Goal: Use online tool/utility: Utilize a website feature to perform a specific function

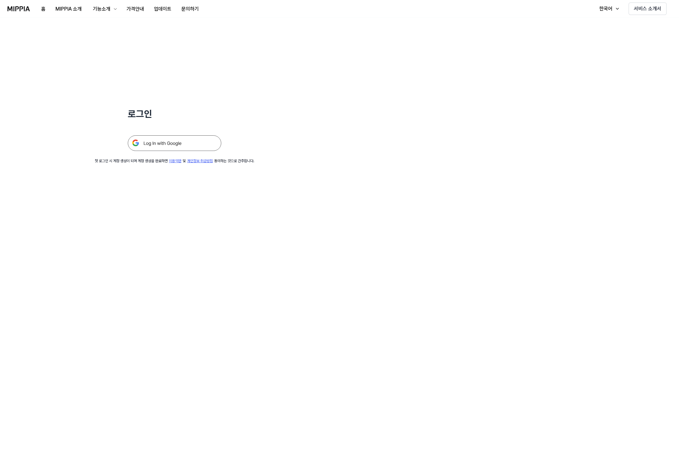
click at [194, 138] on img at bounding box center [174, 143] width 93 height 16
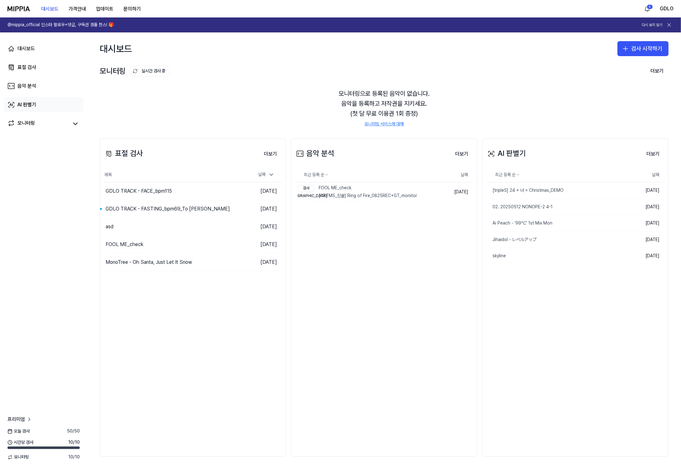
click at [27, 108] on link "AI 판별기" at bounding box center [44, 104] width 80 height 15
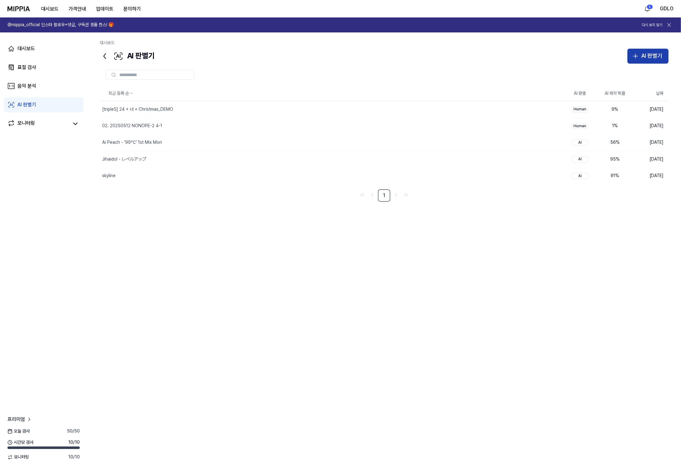
click at [653, 61] on button "AI 판별기" at bounding box center [648, 56] width 41 height 15
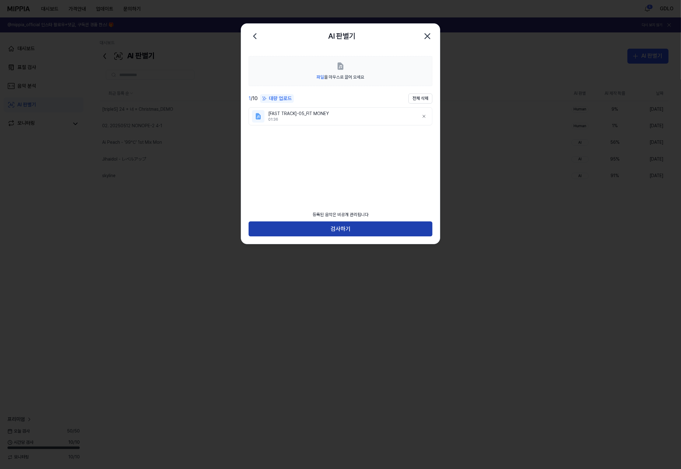
click at [333, 226] on button "검사하기" at bounding box center [341, 228] width 184 height 15
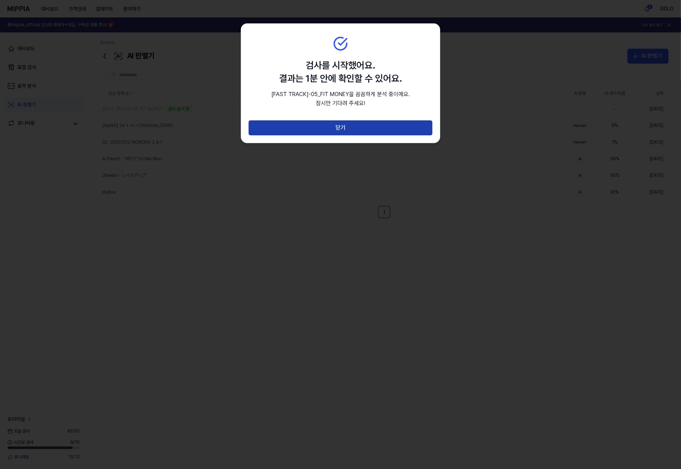
click at [313, 131] on button "닫기" at bounding box center [341, 127] width 184 height 15
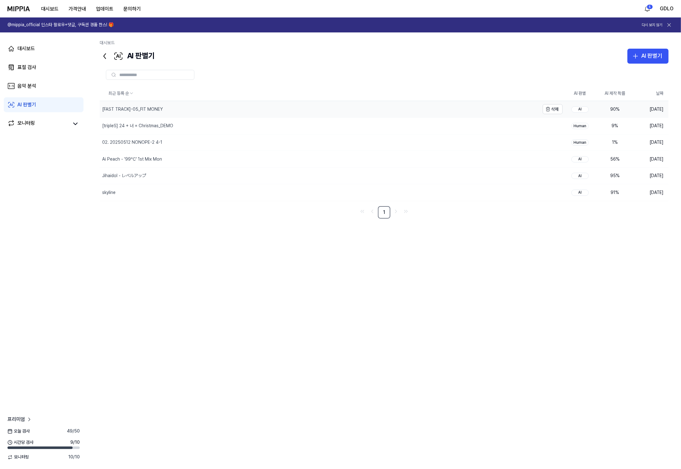
click at [131, 107] on div "[FAST TRACK]-05_FIT MONEY" at bounding box center [132, 109] width 61 height 6
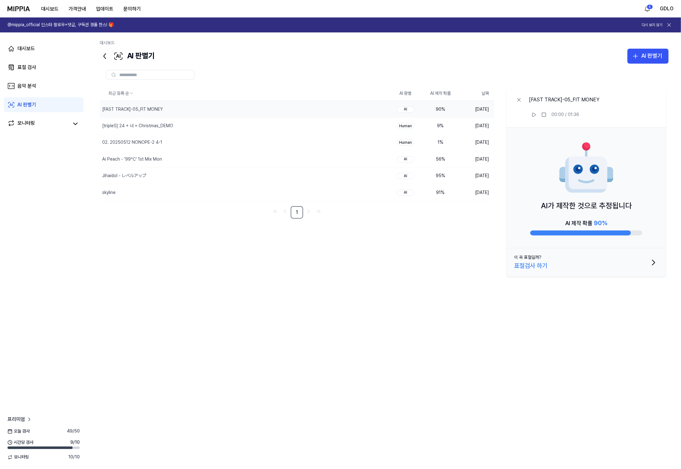
click at [555, 192] on div "AI가 제작한 것으로 추정됩니다 AI 제작 확률 90 %" at bounding box center [587, 187] width 160 height 121
click at [575, 185] on img at bounding box center [586, 168] width 56 height 56
click at [531, 112] on button at bounding box center [534, 115] width 10 height 10
drag, startPoint x: 531, startPoint y: 112, endPoint x: 537, endPoint y: 115, distance: 7.3
click at [531, 112] on button at bounding box center [534, 115] width 10 height 10
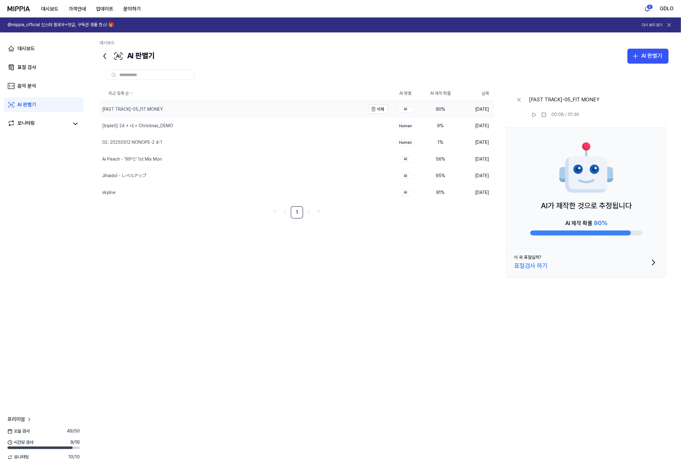
click at [184, 106] on div "[FAST TRACK]-05_FIT MONEY" at bounding box center [232, 109] width 265 height 16
click at [380, 108] on button "삭제" at bounding box center [378, 109] width 20 height 10
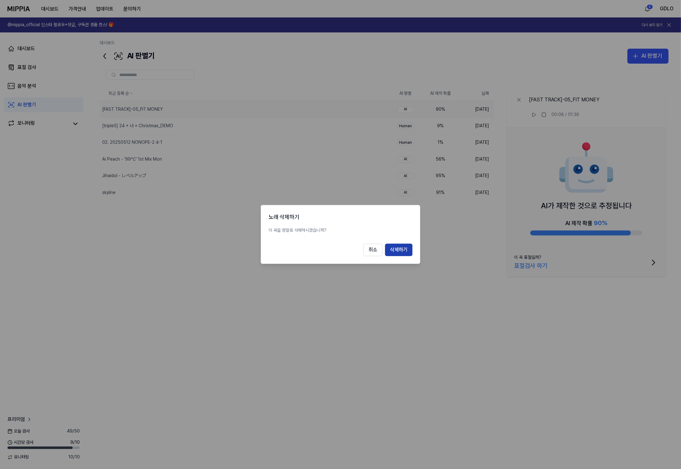
click at [399, 253] on button "삭제하기" at bounding box center [398, 250] width 27 height 12
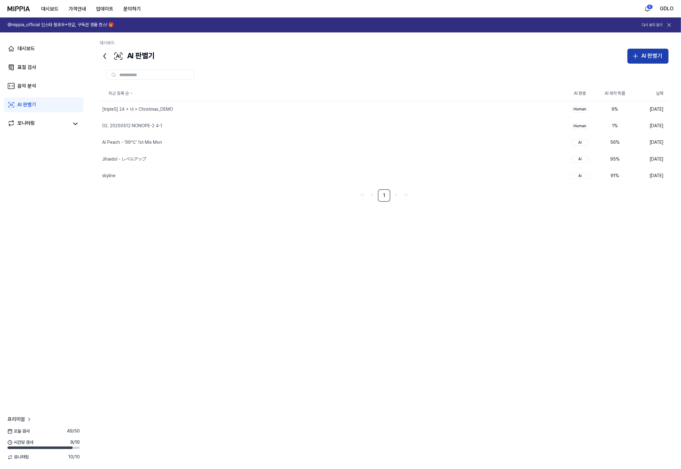
click at [655, 56] on div "AI 판별기" at bounding box center [651, 55] width 21 height 9
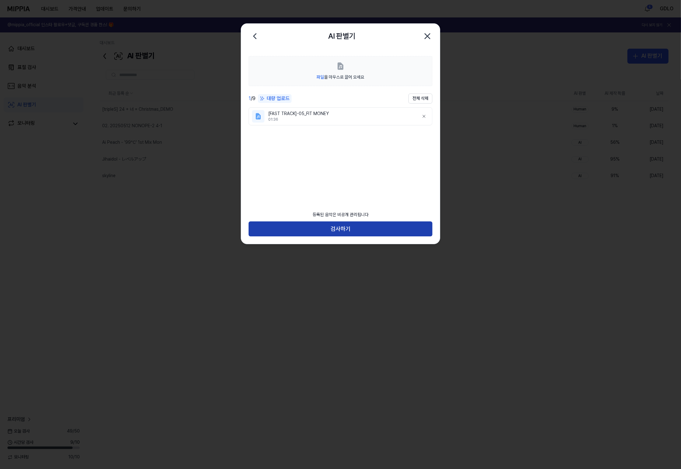
click at [344, 224] on button "검사하기" at bounding box center [341, 228] width 184 height 15
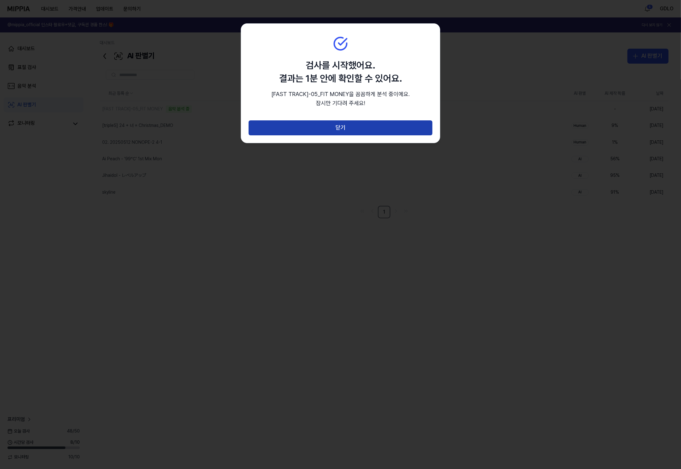
click at [301, 126] on button "닫기" at bounding box center [341, 127] width 184 height 15
